Goal: Check status: Check status

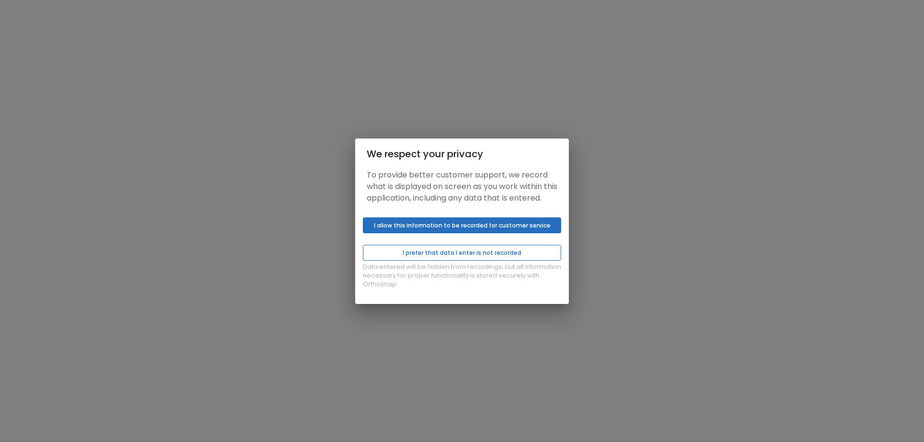
click at [437, 261] on button "I prefer that data I enter is not recorded" at bounding box center [462, 253] width 198 height 16
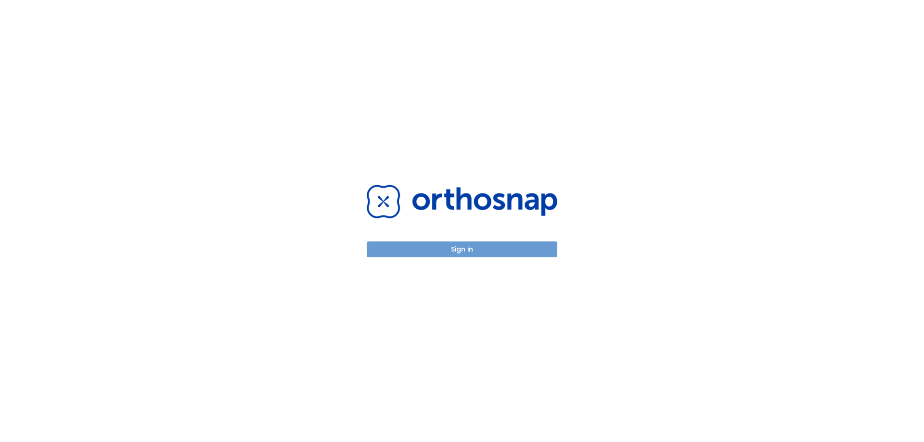
click at [419, 249] on button "Sign in" at bounding box center [462, 250] width 191 height 16
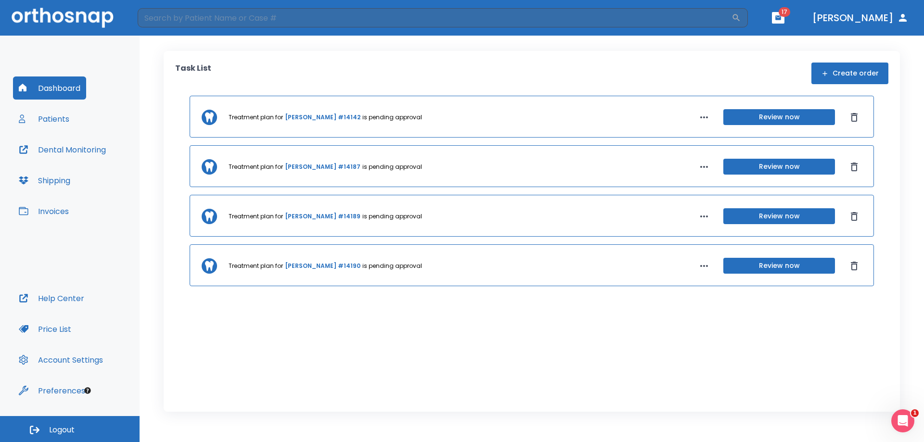
click at [307, 165] on link "Drew Cotto #14187" at bounding box center [323, 167] width 76 height 9
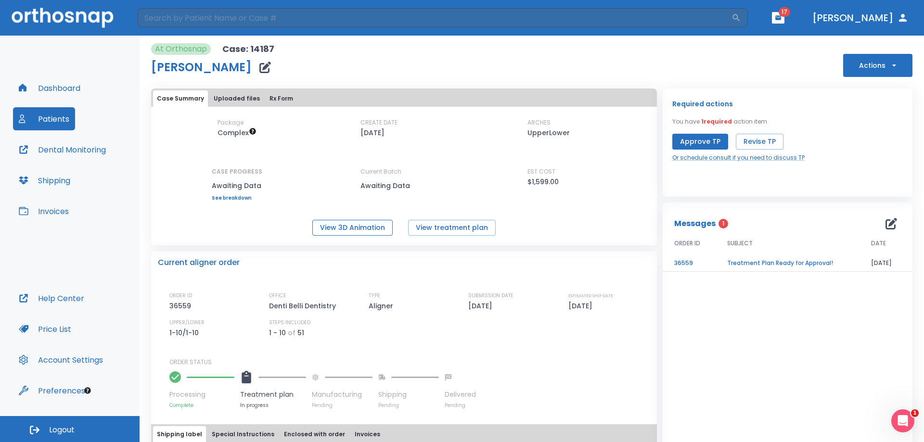
click at [352, 228] on button "View 3D Animation" at bounding box center [352, 228] width 80 height 16
